Goal: Task Accomplishment & Management: Manage account settings

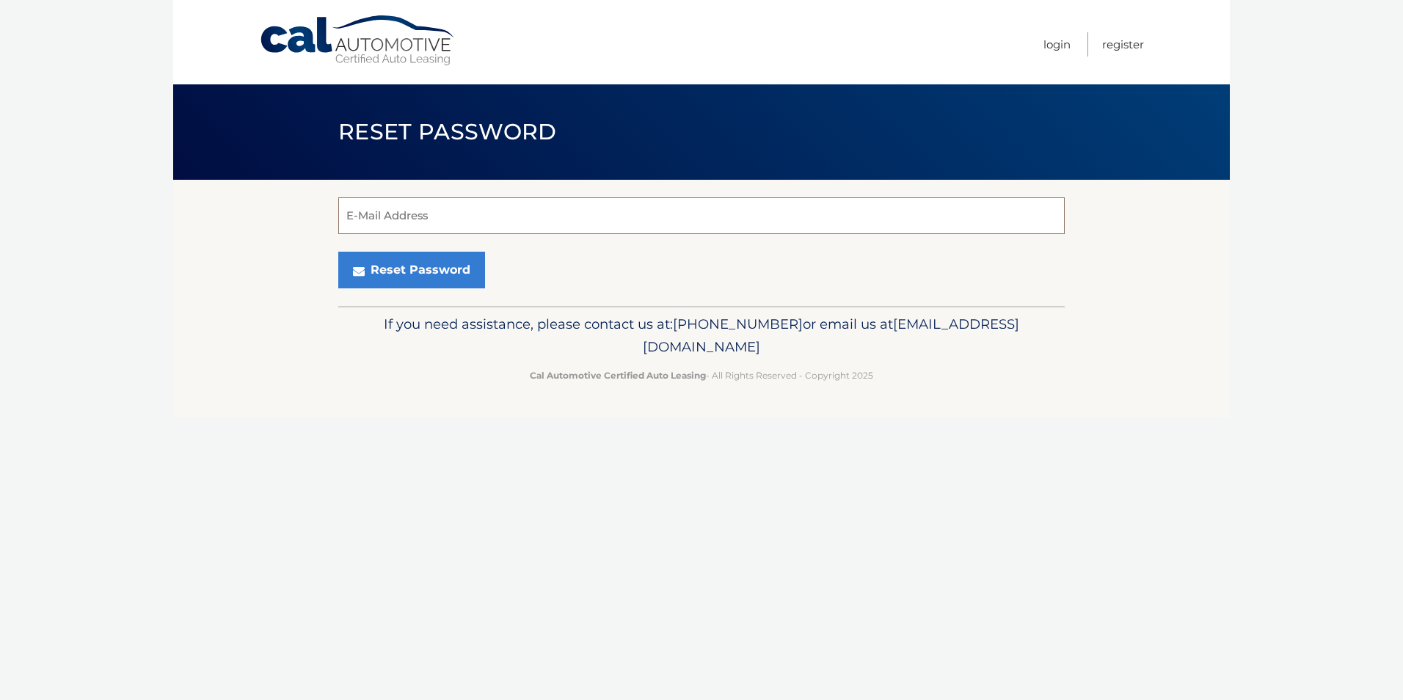
drag, startPoint x: 0, startPoint y: 0, endPoint x: 591, endPoint y: 228, distance: 633.8
click at [591, 228] on input "E-Mail Address" at bounding box center [701, 215] width 726 height 37
type input "[EMAIL_ADDRESS][DOMAIN_NAME]"
click at [394, 276] on button "Reset Password" at bounding box center [411, 270] width 147 height 37
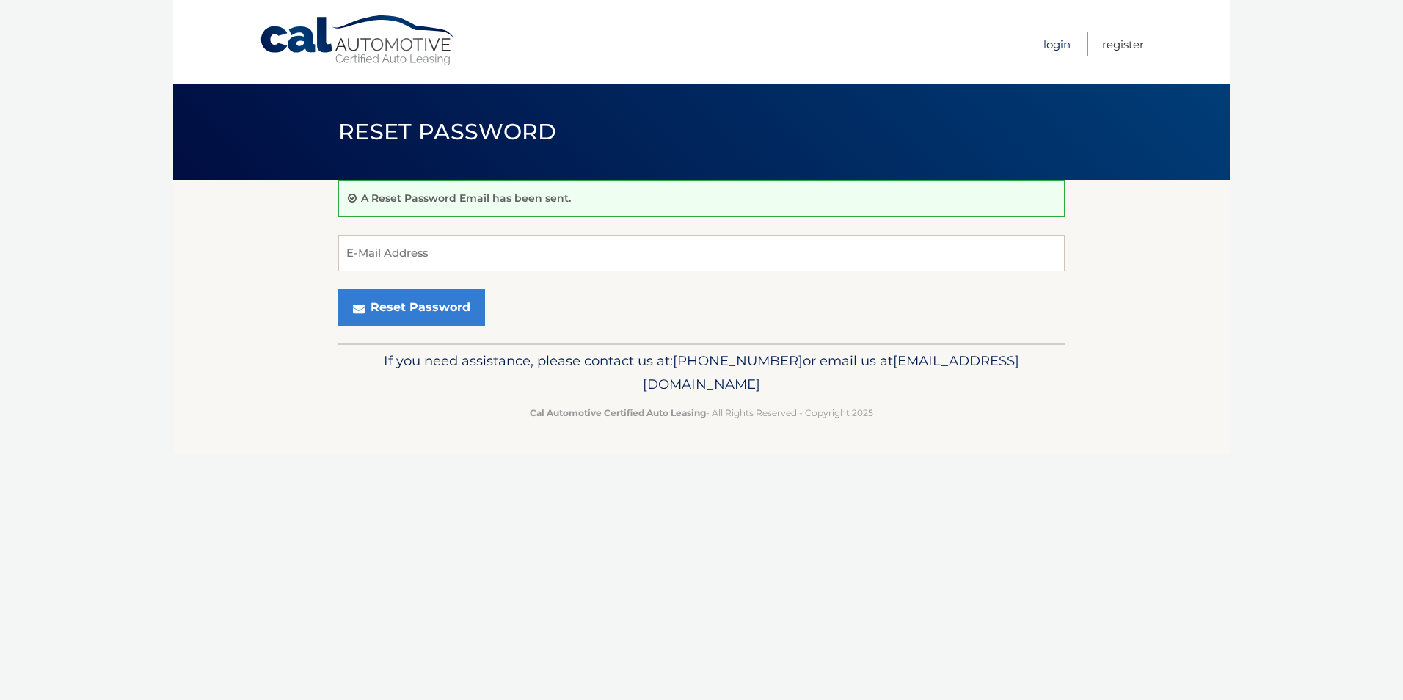
click at [1049, 45] on link "Login" at bounding box center [1056, 44] width 27 height 24
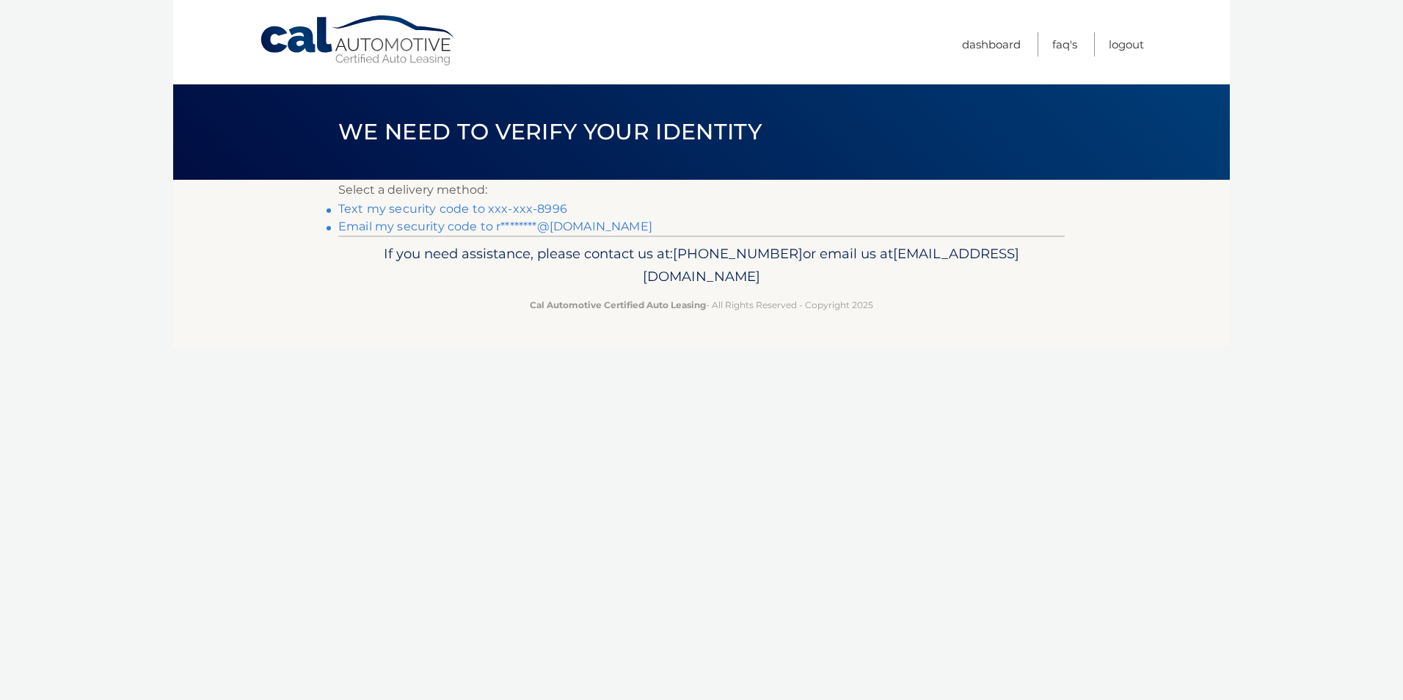
click at [450, 205] on link "Text my security code to xxx-xxx-8996" at bounding box center [452, 209] width 229 height 14
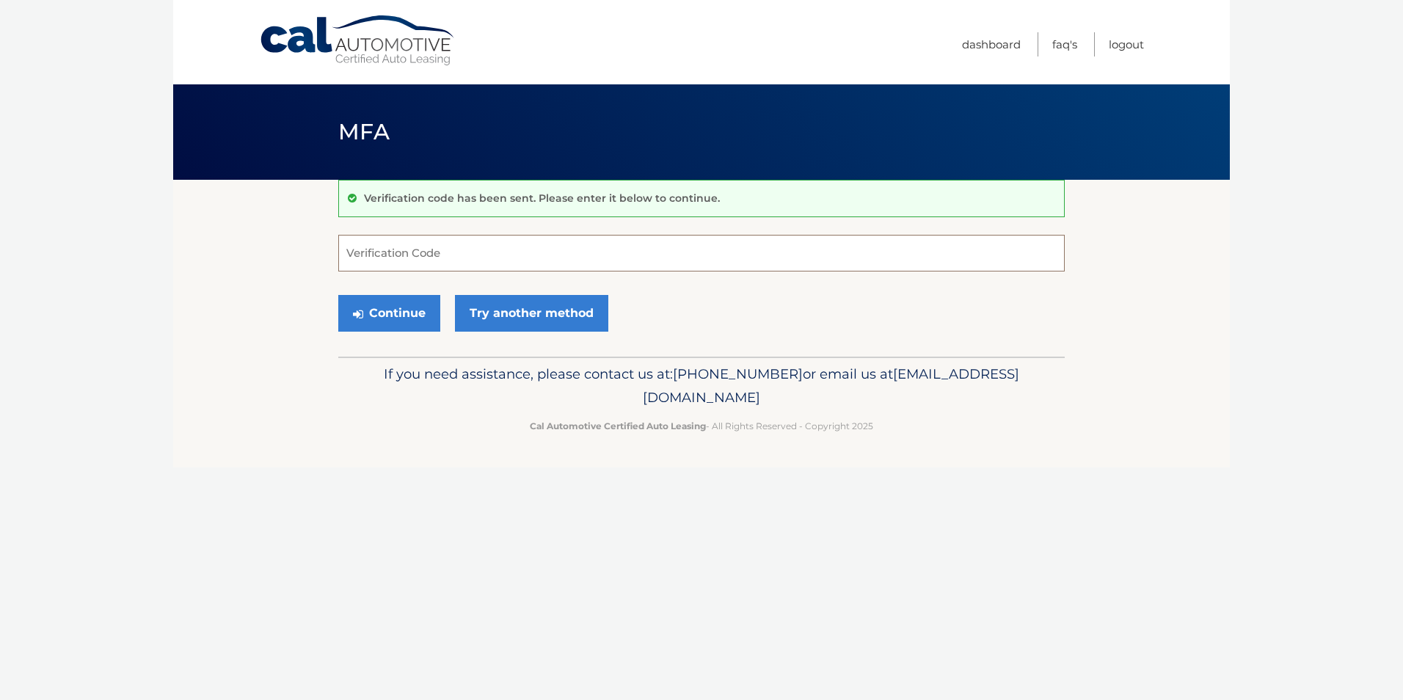
click at [452, 260] on input "Verification Code" at bounding box center [701, 253] width 726 height 37
type input "601164"
click at [373, 309] on button "Continue" at bounding box center [389, 313] width 102 height 37
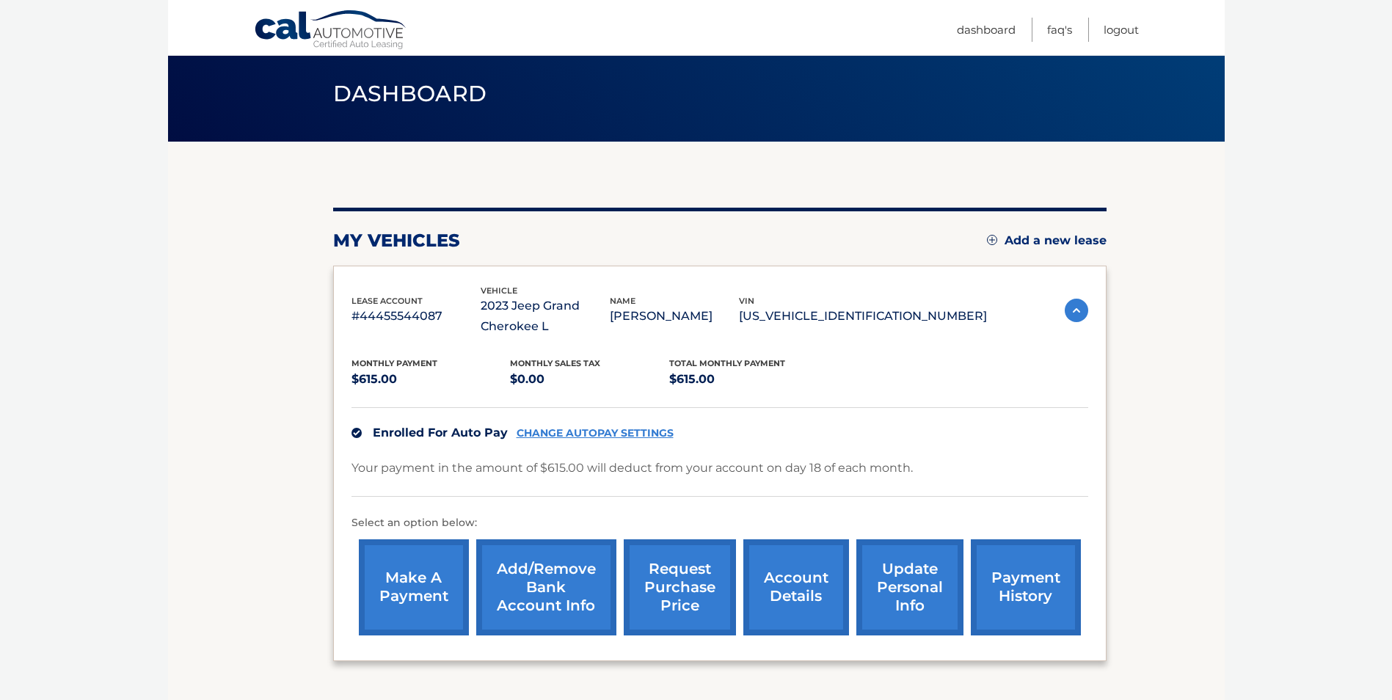
scroll to position [73, 0]
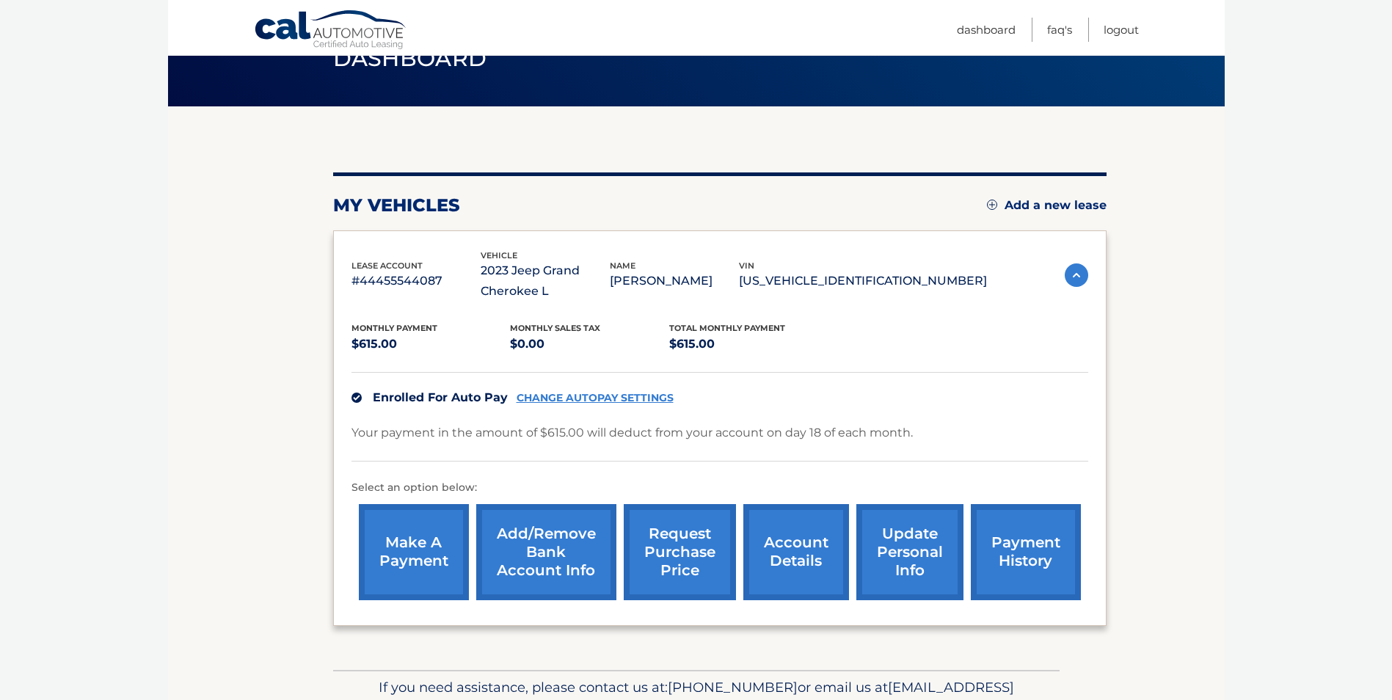
click at [775, 547] on link "account details" at bounding box center [796, 552] width 106 height 96
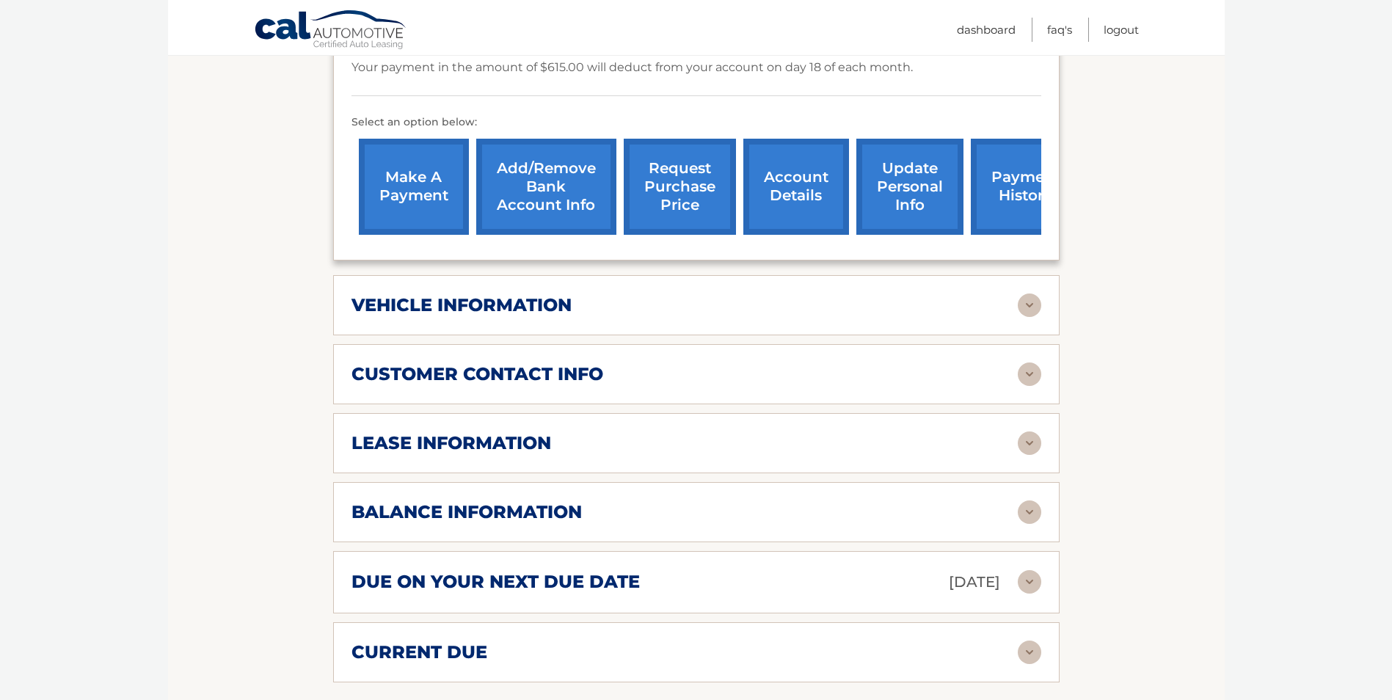
scroll to position [514, 0]
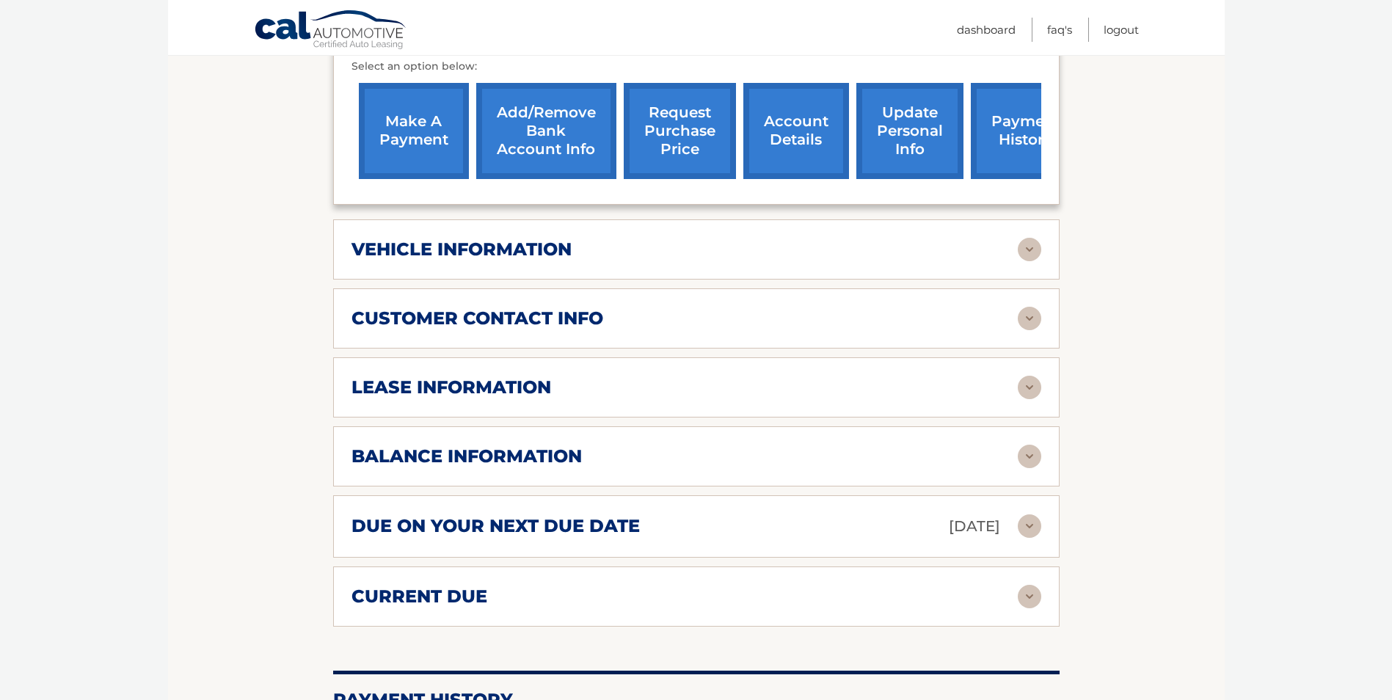
click at [798, 466] on div "balance information" at bounding box center [684, 456] width 666 height 22
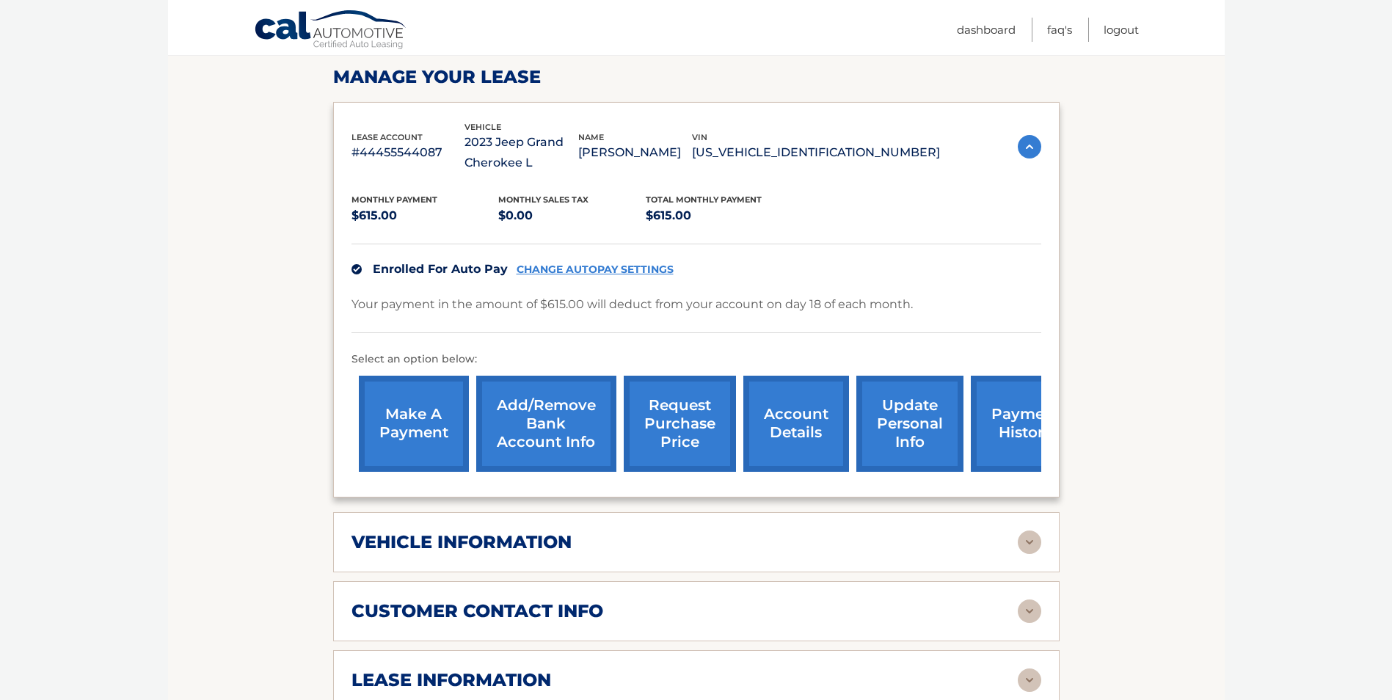
scroll to position [220, 0]
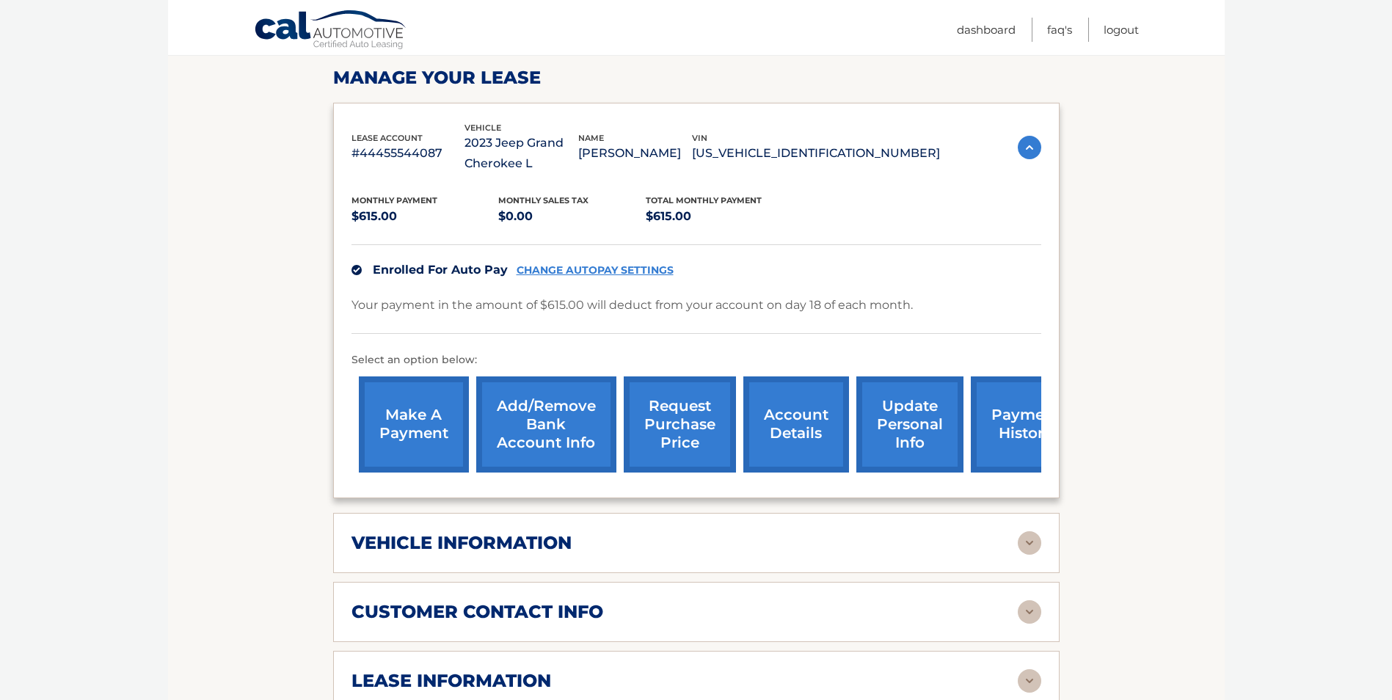
click at [794, 434] on link "account details" at bounding box center [796, 424] width 106 height 96
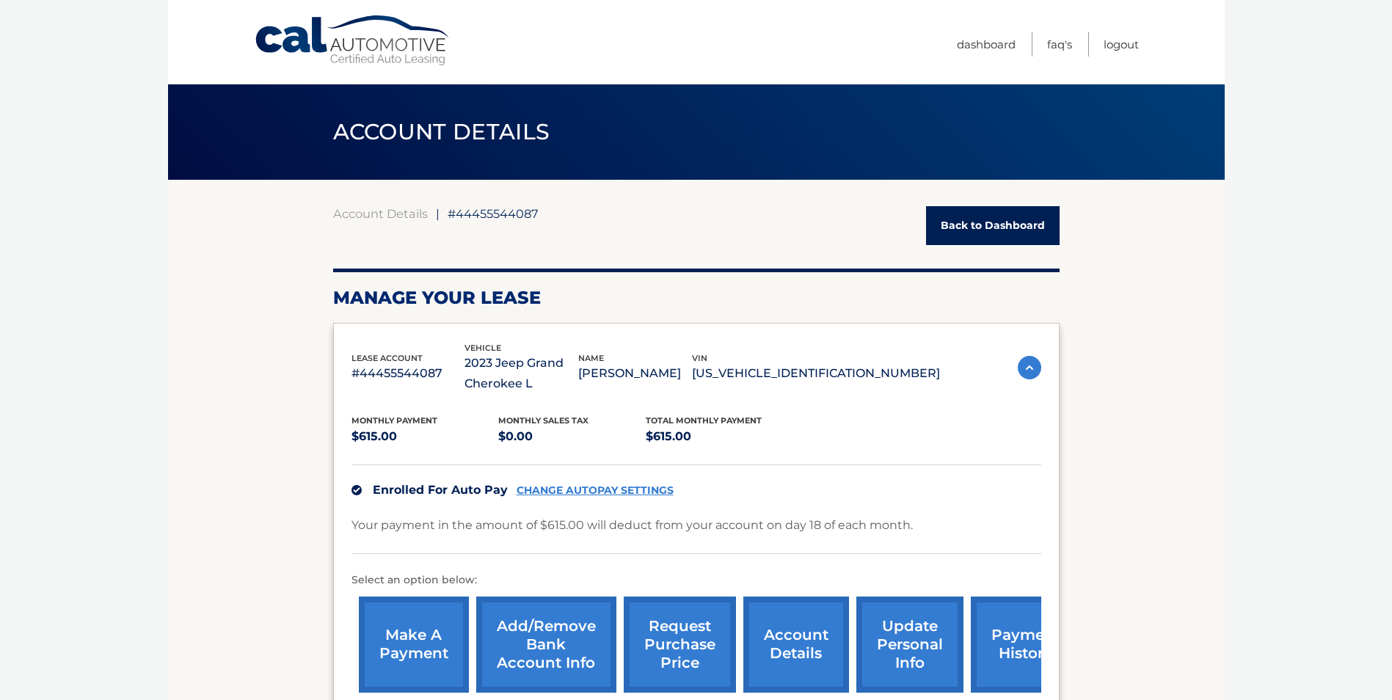
click at [910, 650] on link "update personal info" at bounding box center [909, 644] width 107 height 96
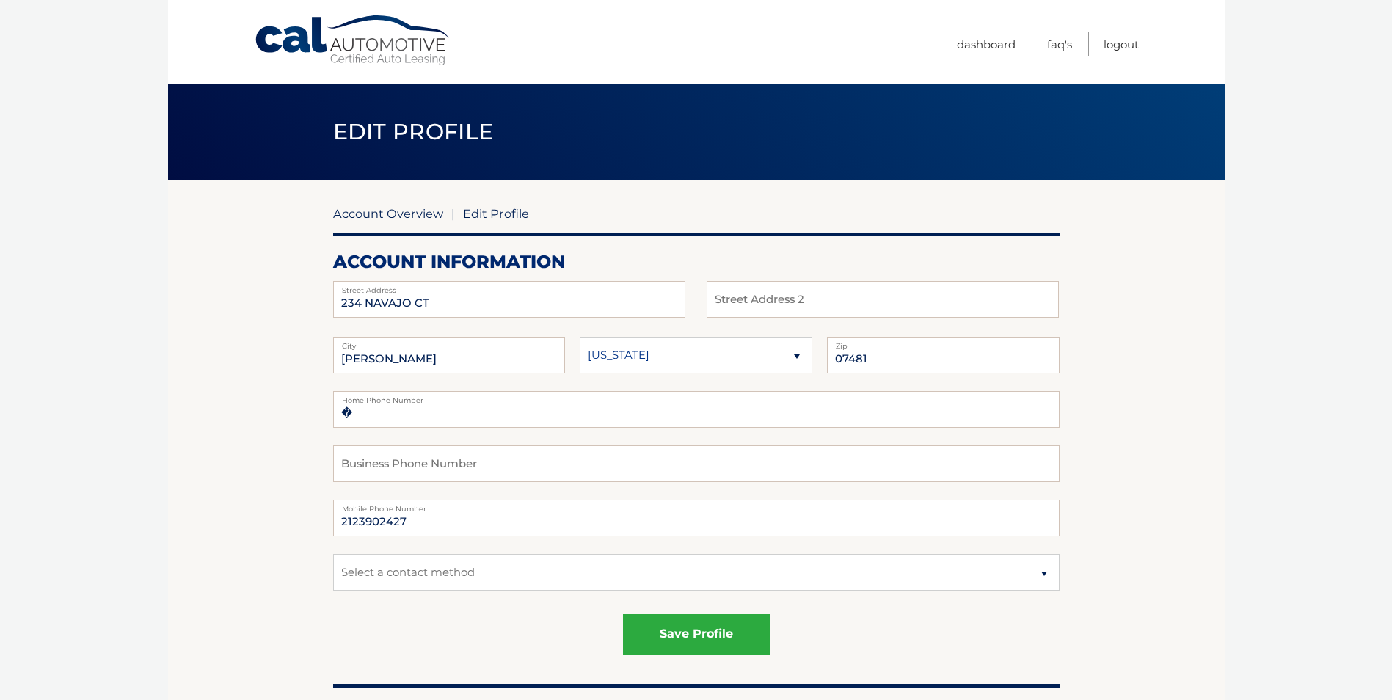
click at [406, 216] on link "Account Overview" at bounding box center [388, 213] width 110 height 15
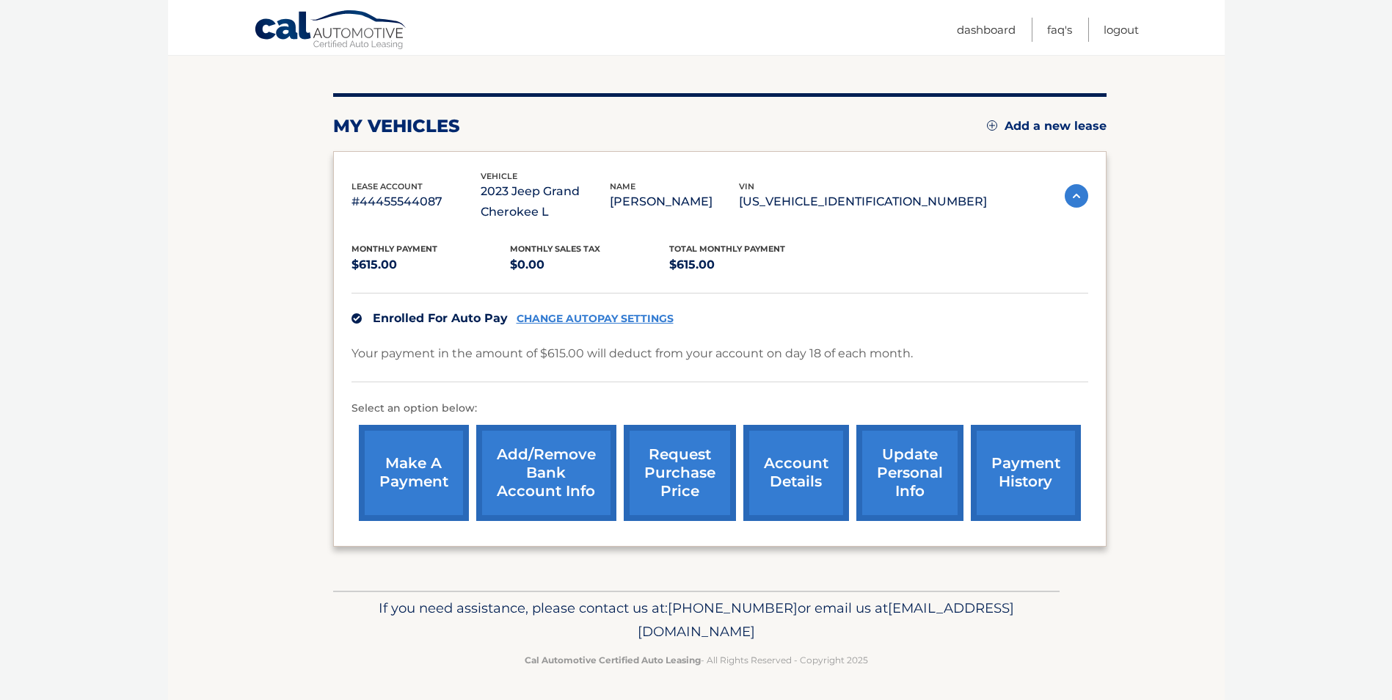
scroll to position [154, 0]
